Goal: Transaction & Acquisition: Purchase product/service

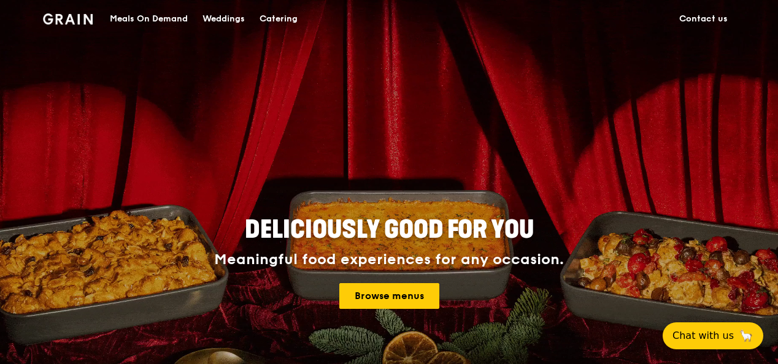
click at [265, 13] on div "Catering" at bounding box center [278, 19] width 38 height 37
click at [139, 18] on div "Meals On Demand" at bounding box center [149, 19] width 78 height 37
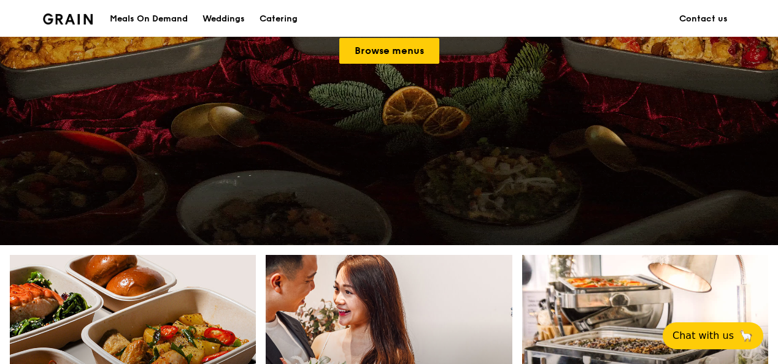
scroll to position [552, 0]
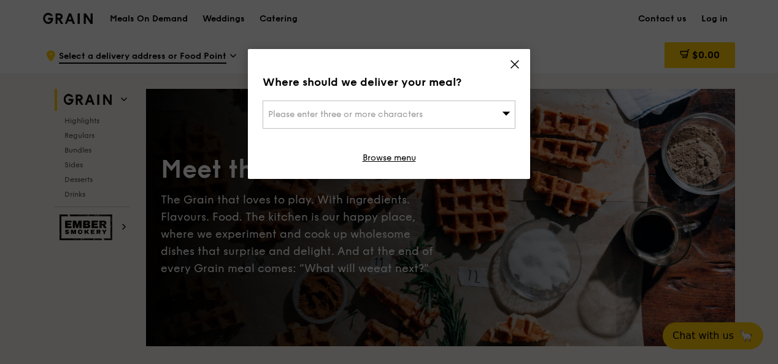
click at [516, 66] on icon at bounding box center [514, 64] width 11 height 11
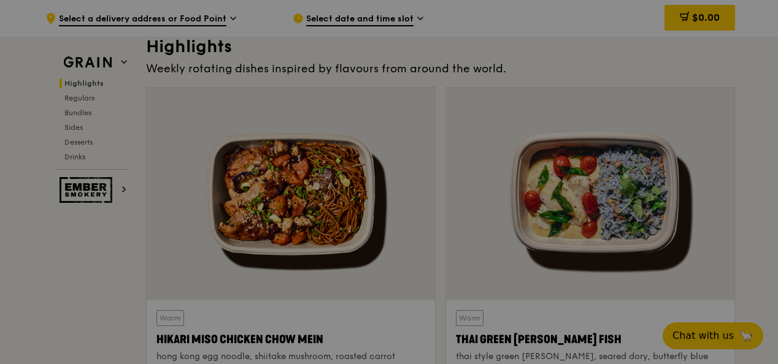
scroll to position [429, 0]
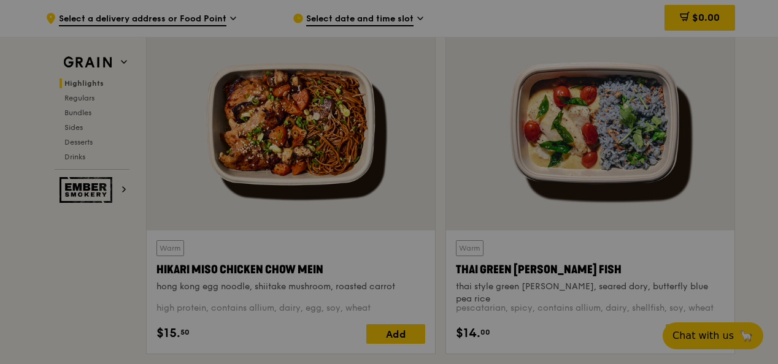
click at [72, 323] on div at bounding box center [389, 182] width 778 height 364
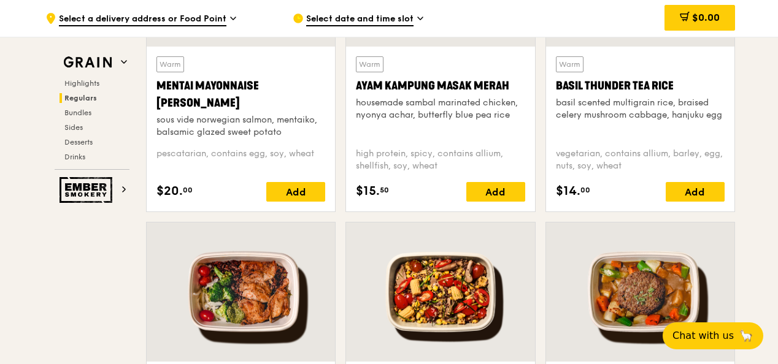
scroll to position [1226, 0]
